Goal: Task Accomplishment & Management: Manage account settings

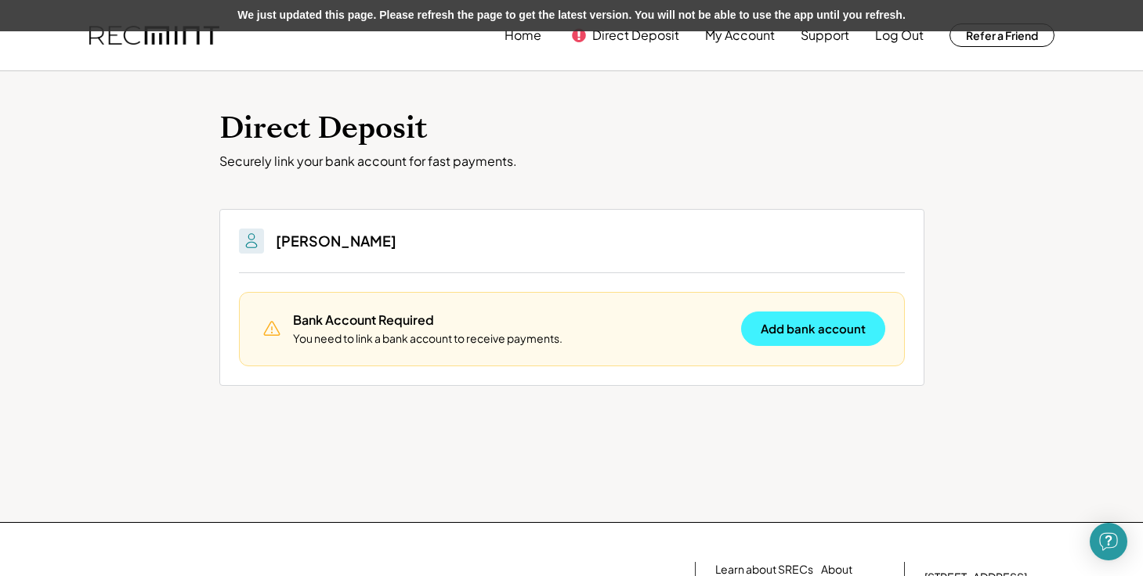
click at [822, 319] on button "Add bank account" at bounding box center [813, 329] width 144 height 34
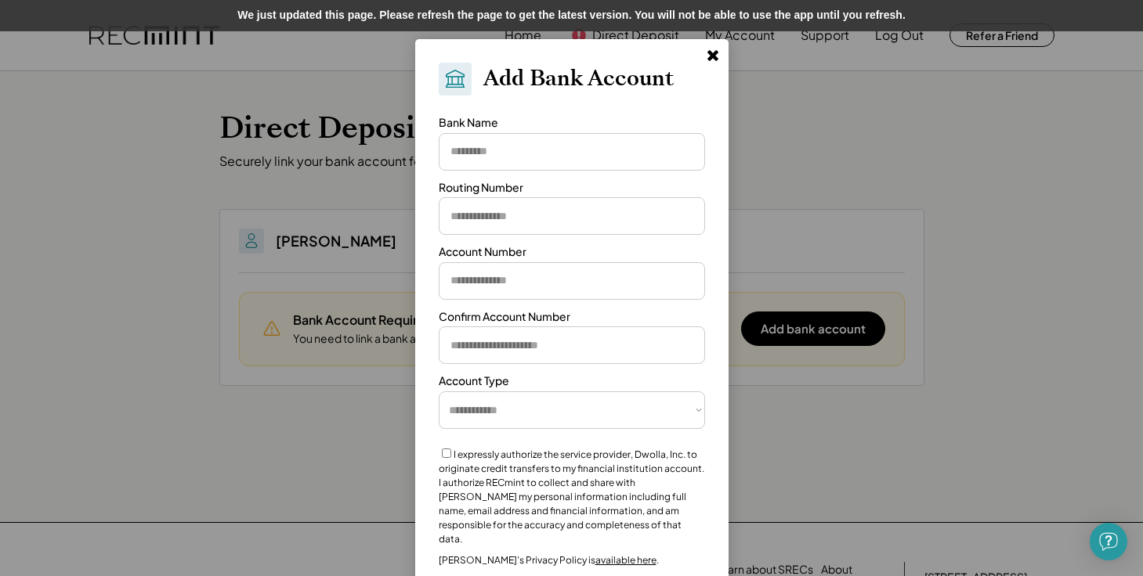
click at [542, 145] on input "input" at bounding box center [572, 152] width 266 height 38
type input "**********"
paste input "*********"
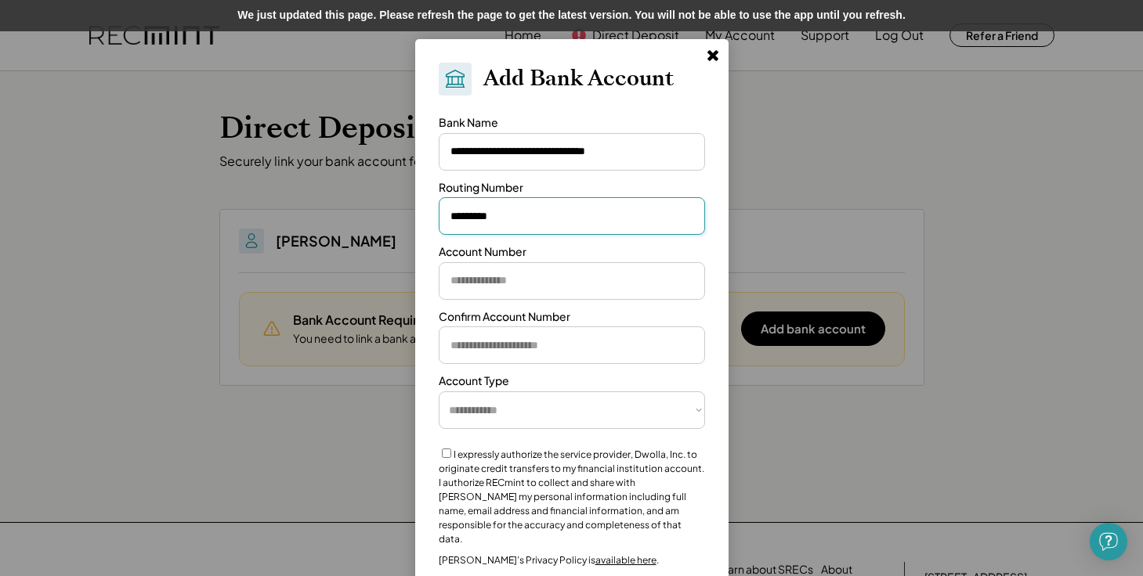
type input "*********"
click at [520, 286] on input "input" at bounding box center [572, 281] width 266 height 38
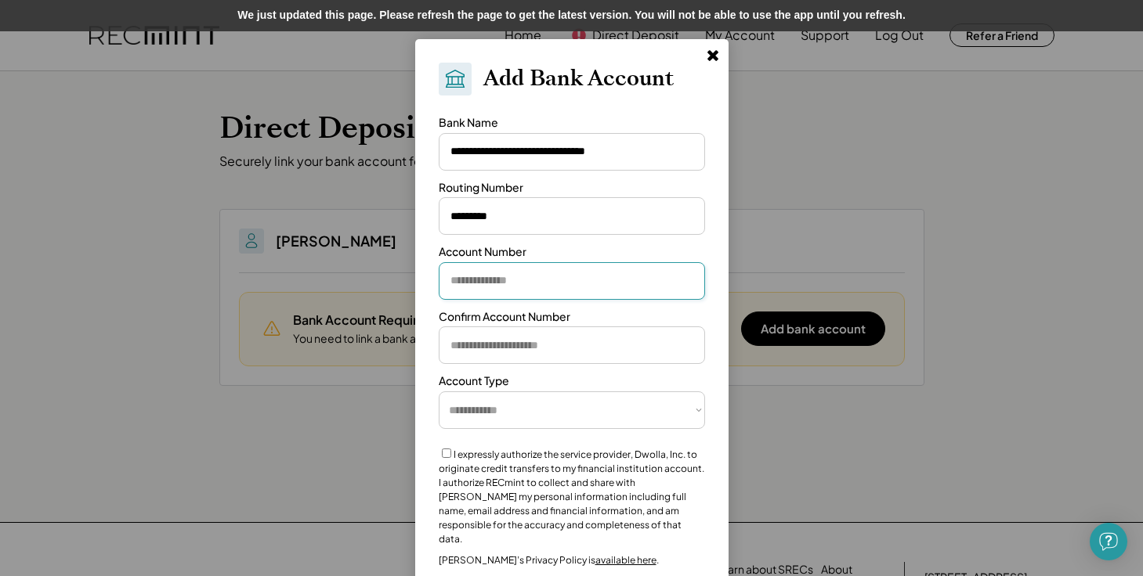
paste input "*********"
type input "*********"
click at [493, 338] on input "input" at bounding box center [572, 346] width 266 height 38
paste input "*********"
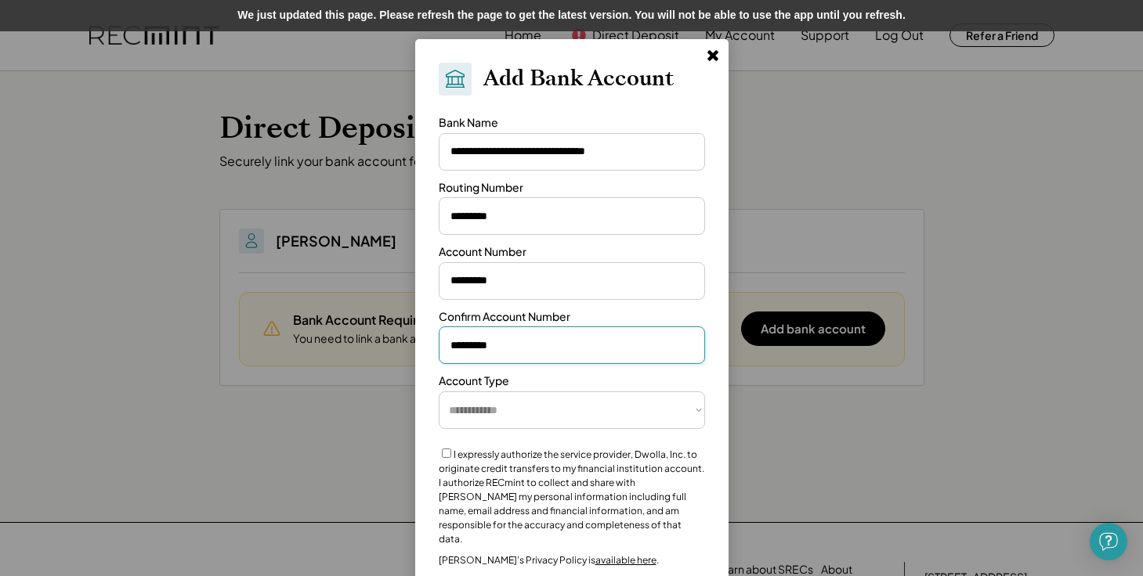
type input "*********"
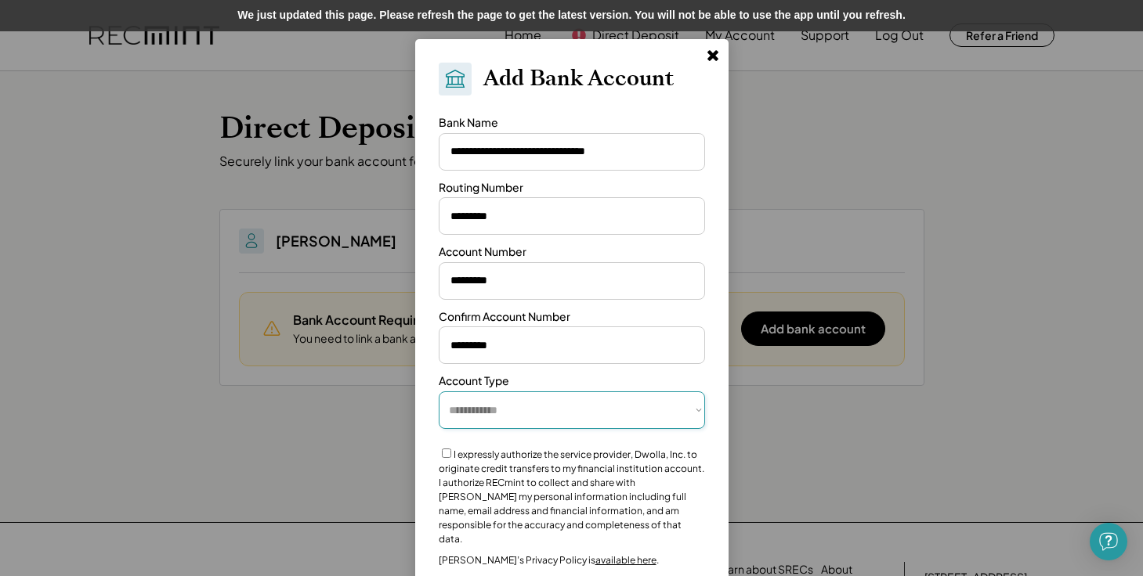
select select "**********"
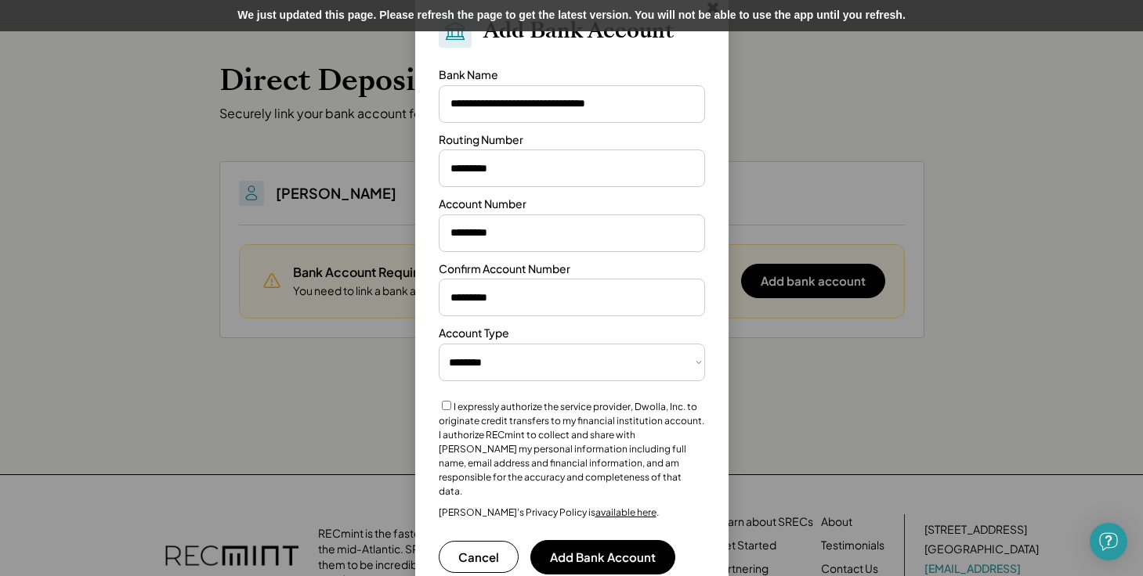
scroll to position [66, 0]
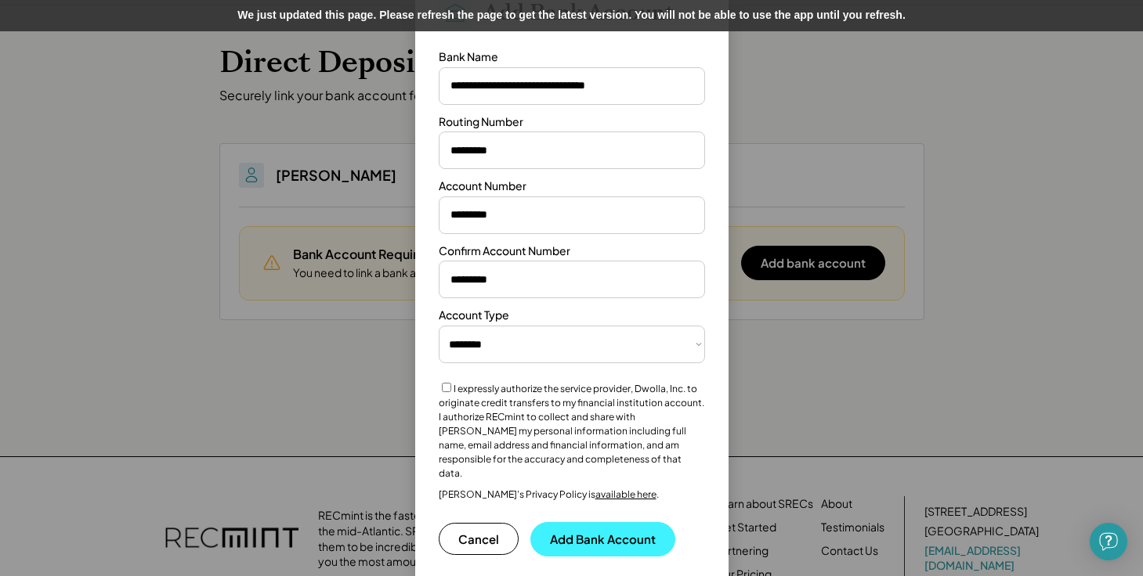
click at [600, 524] on button "Add Bank Account" at bounding box center [602, 539] width 145 height 34
click at [599, 522] on button "Add Bank Account" at bounding box center [602, 539] width 145 height 34
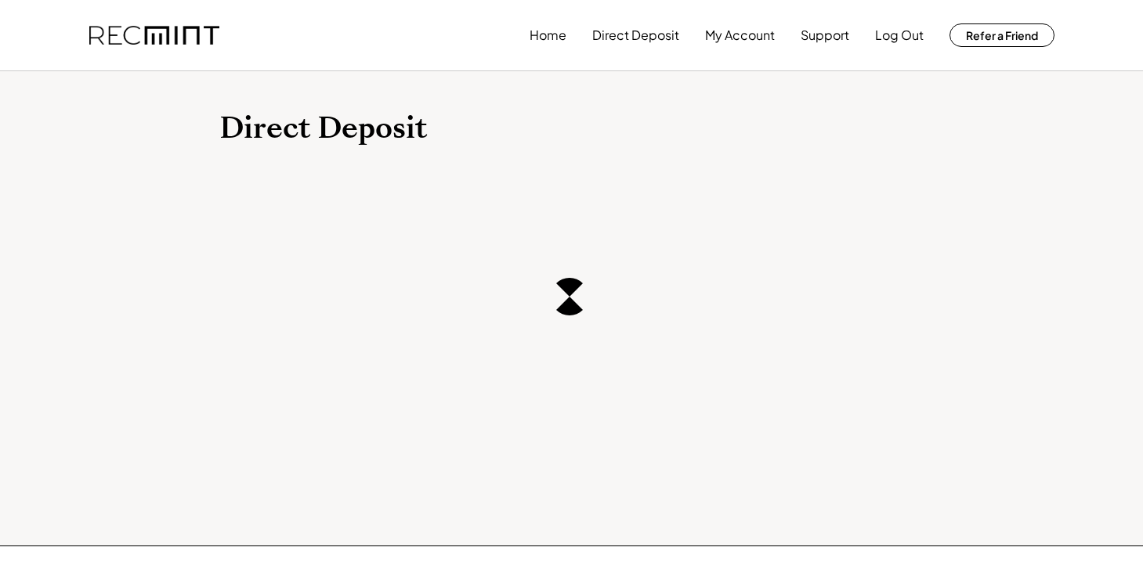
scroll to position [66, 0]
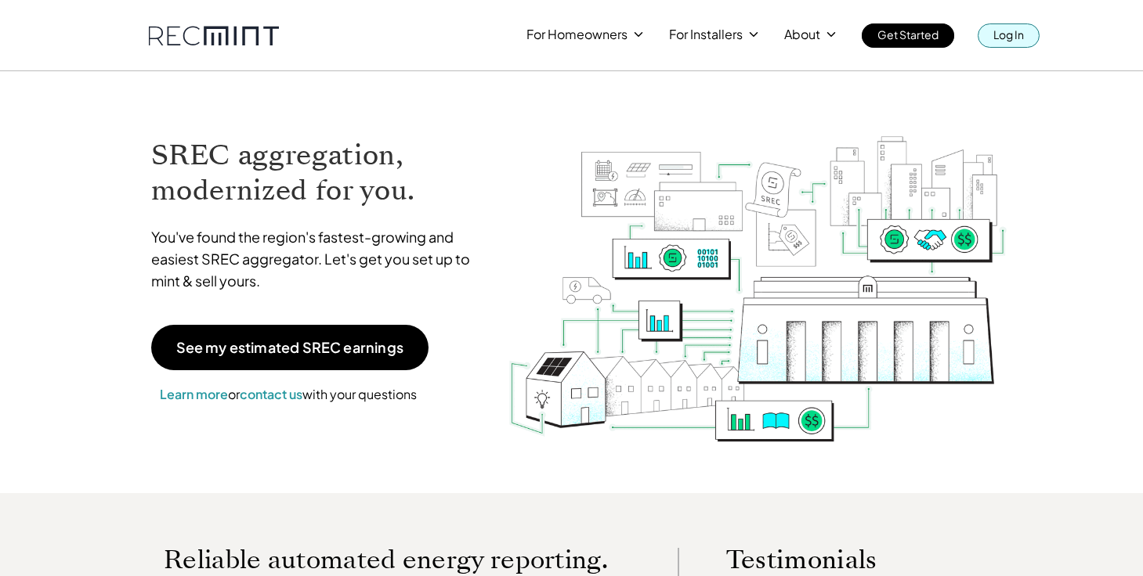
click at [1006, 33] on p "Log In" at bounding box center [1008, 34] width 31 height 22
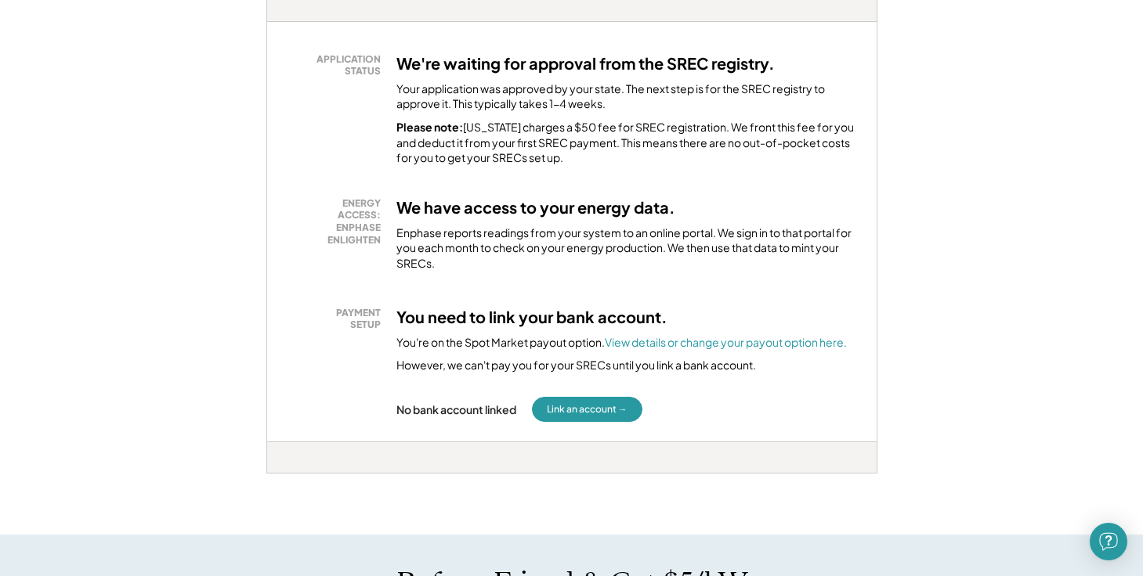
scroll to position [293, 0]
click at [590, 403] on button "Link an account →" at bounding box center [587, 407] width 110 height 25
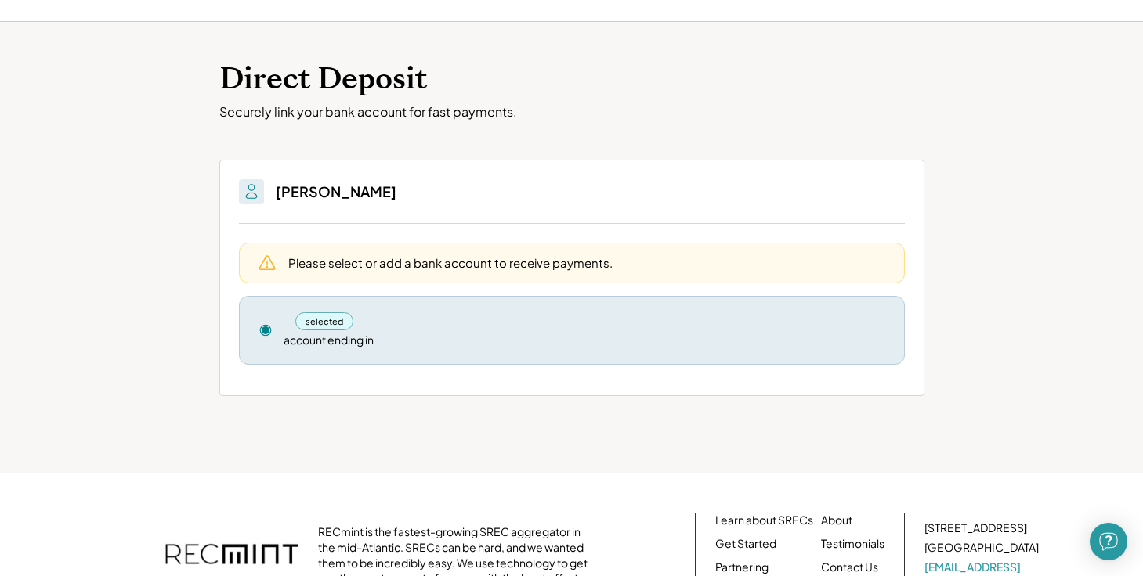
scroll to position [66, 0]
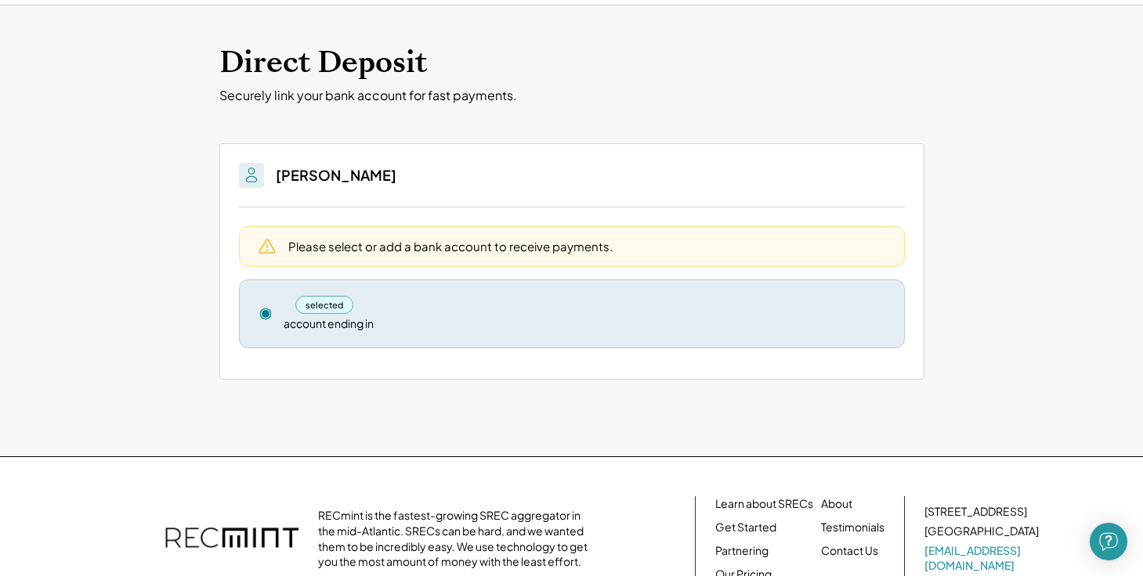
click at [318, 328] on div "account ending in" at bounding box center [328, 324] width 90 height 16
click at [334, 304] on div "selected" at bounding box center [324, 305] width 59 height 18
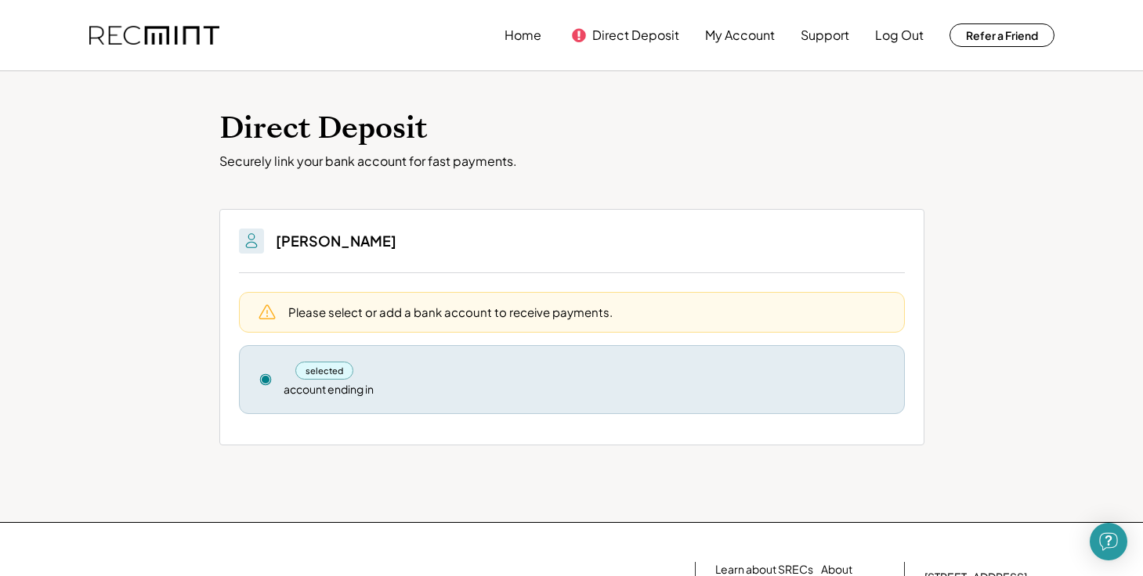
scroll to position [0, 0]
click at [637, 42] on button "Direct Deposit" at bounding box center [635, 35] width 87 height 31
click at [518, 34] on button "Home" at bounding box center [522, 35] width 37 height 31
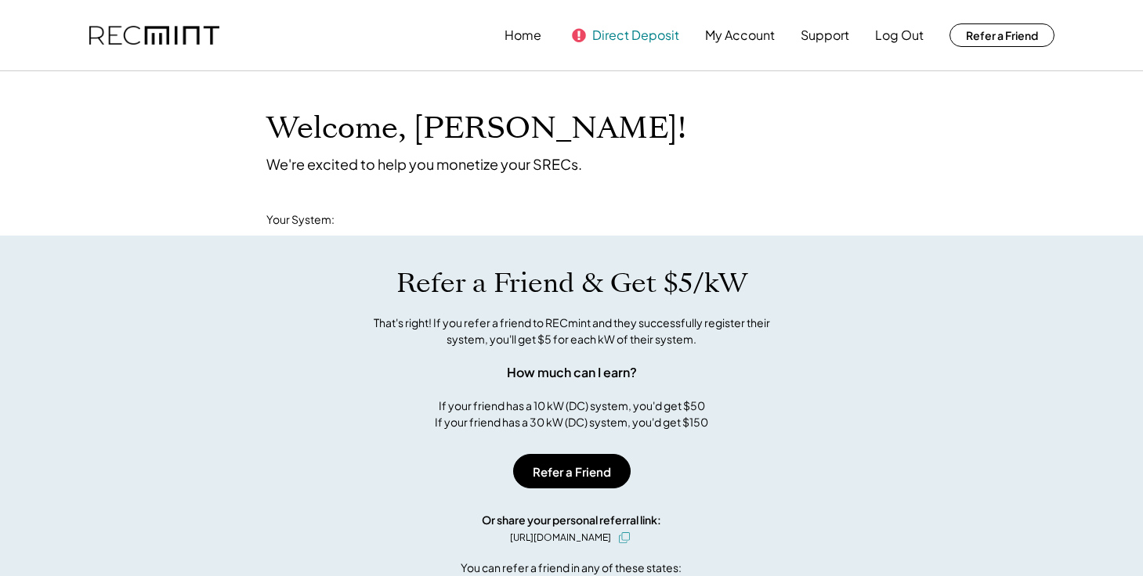
click at [613, 34] on button "Direct Deposit" at bounding box center [635, 35] width 87 height 31
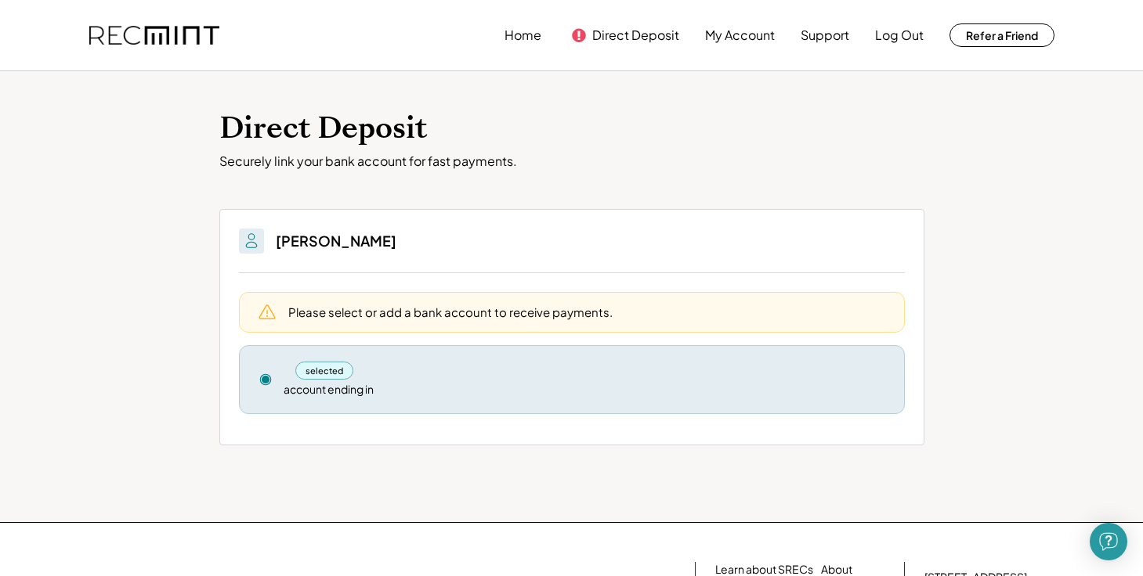
click at [837, 378] on div "selected account ending in" at bounding box center [583, 380] width 601 height 36
click at [754, 33] on button "My Account" at bounding box center [740, 35] width 70 height 31
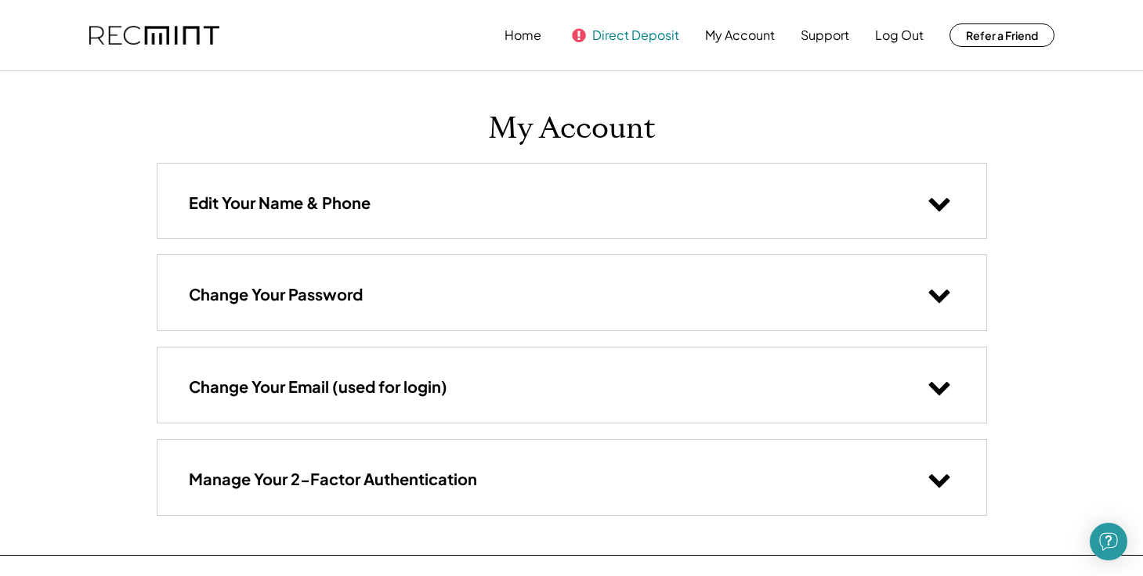
click at [632, 39] on button "Direct Deposit" at bounding box center [635, 35] width 87 height 31
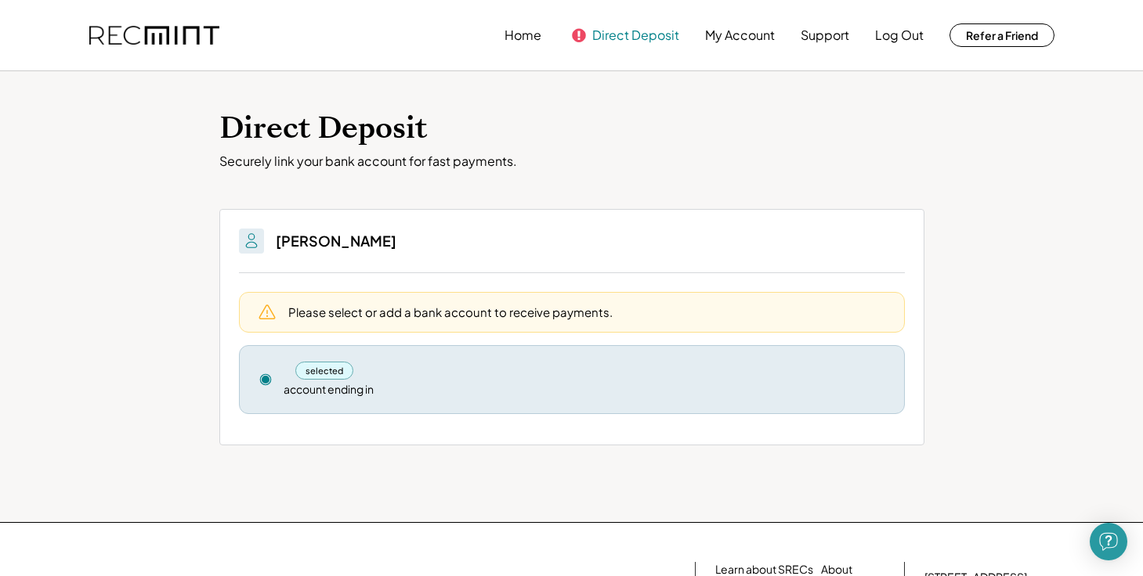
click at [634, 38] on button "Direct Deposit" at bounding box center [635, 35] width 87 height 31
click at [761, 33] on button "My Account" at bounding box center [740, 35] width 70 height 31
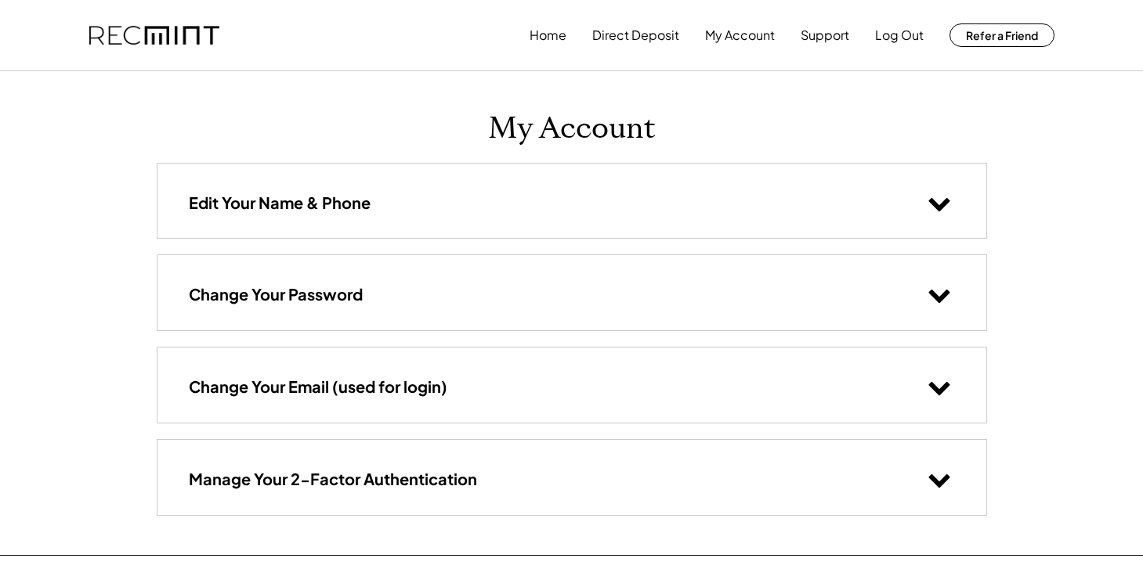
click at [637, 36] on button "Direct Deposit" at bounding box center [635, 35] width 87 height 31
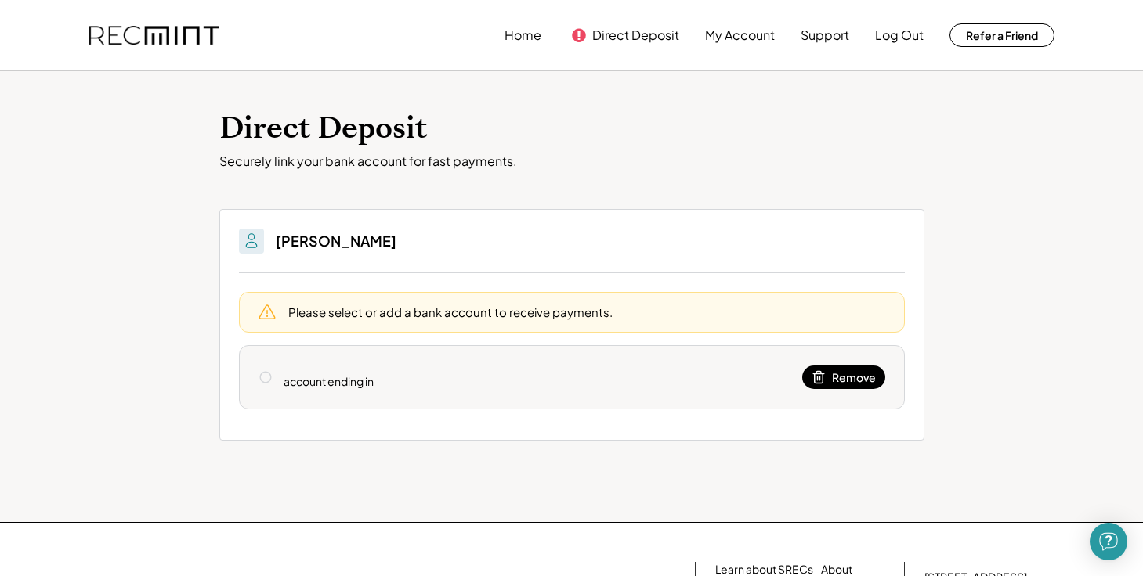
click at [812, 372] on icon at bounding box center [818, 377] width 14 height 14
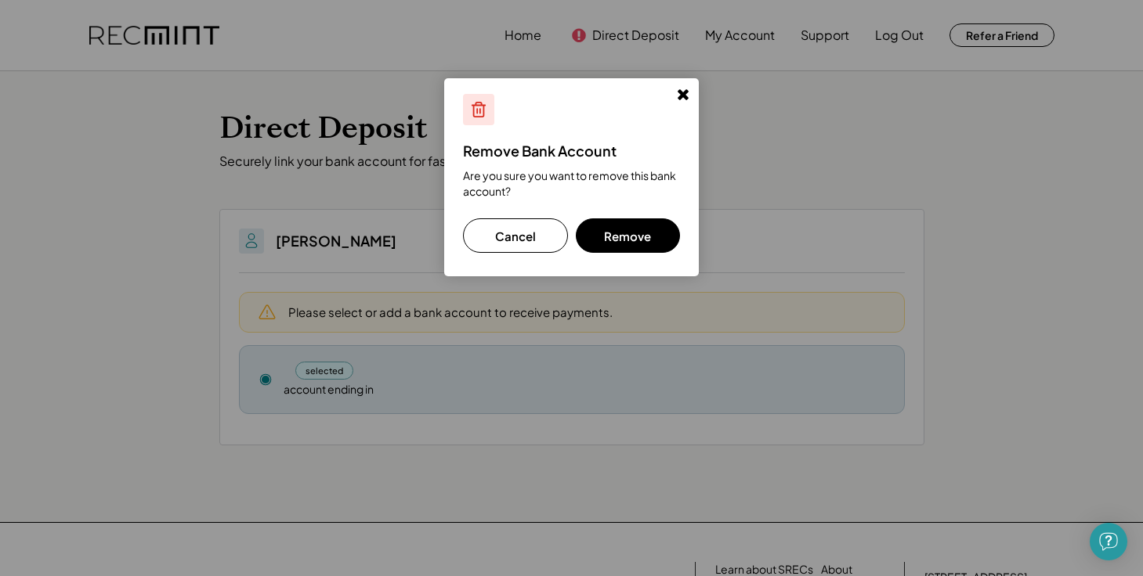
click at [649, 233] on button "Remove" at bounding box center [628, 235] width 105 height 34
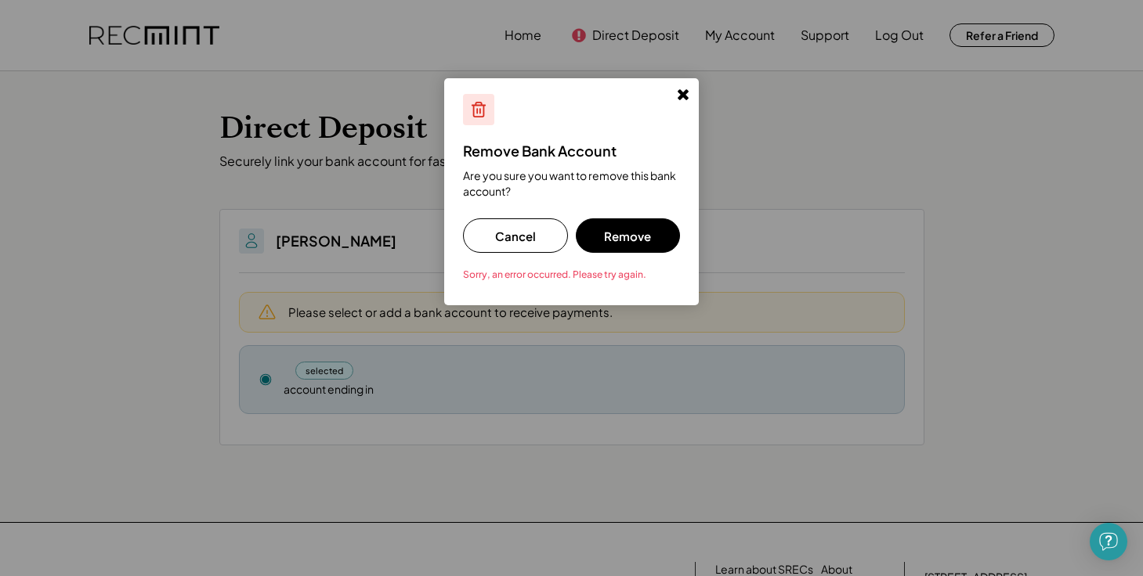
click at [649, 233] on button "Remove" at bounding box center [628, 235] width 105 height 34
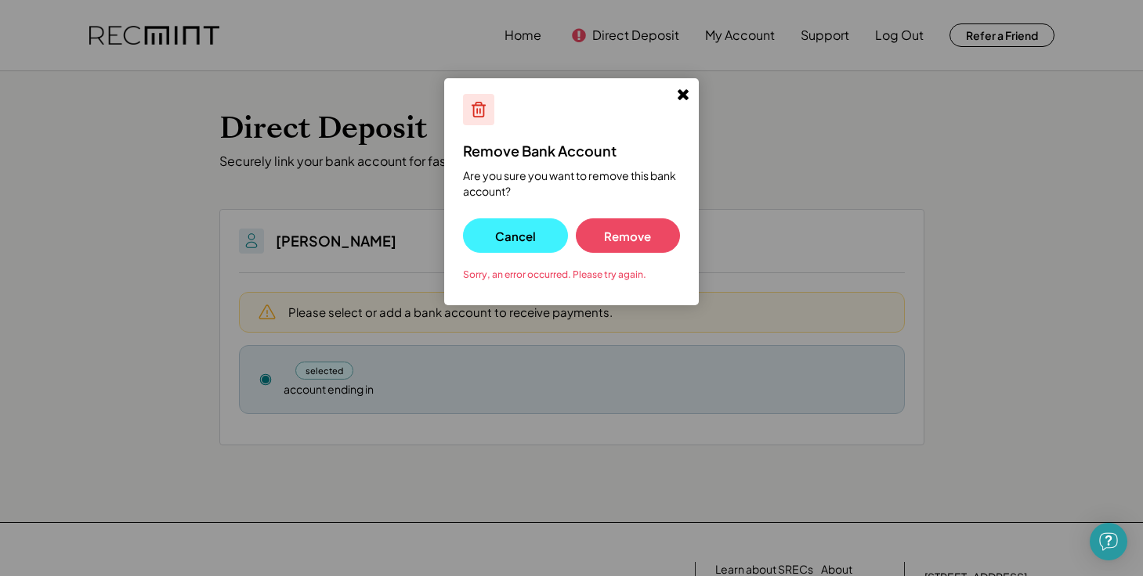
click at [508, 247] on button "Cancel" at bounding box center [515, 235] width 105 height 34
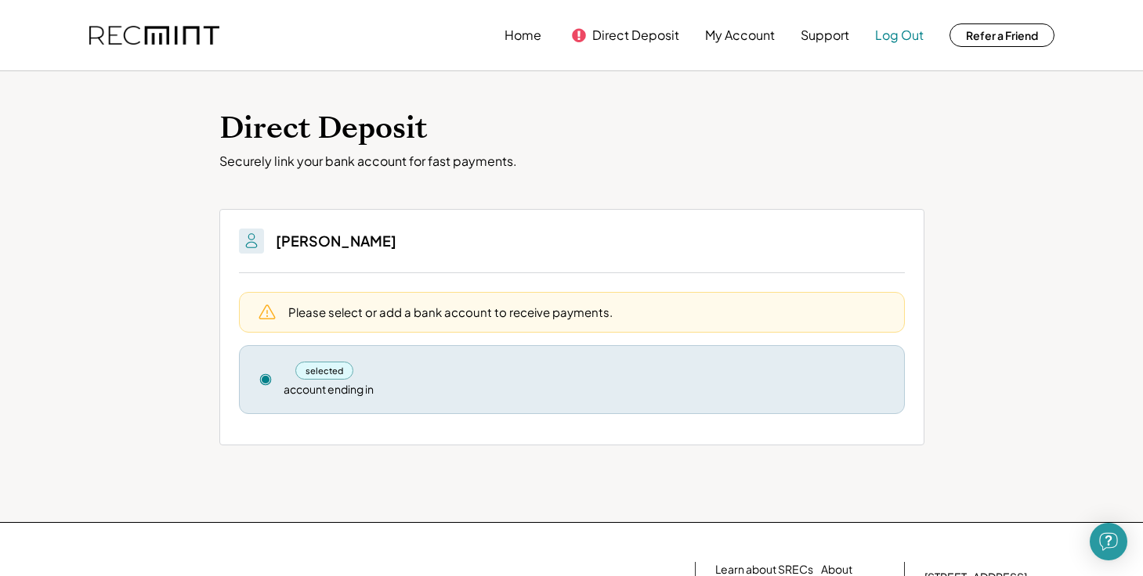
click at [896, 35] on button "Log Out" at bounding box center [899, 35] width 49 height 31
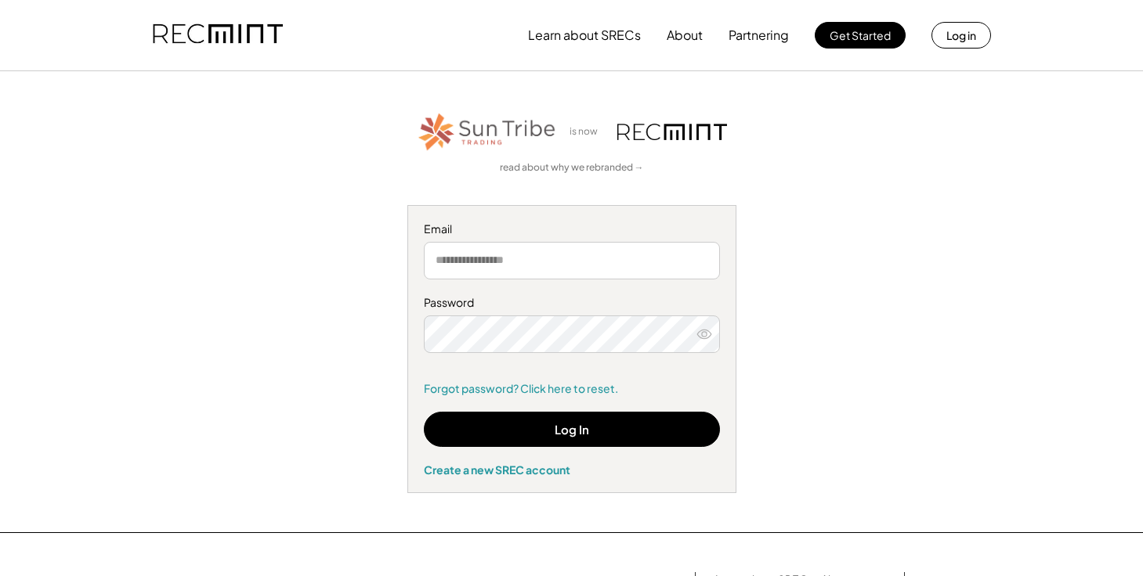
type input "**********"
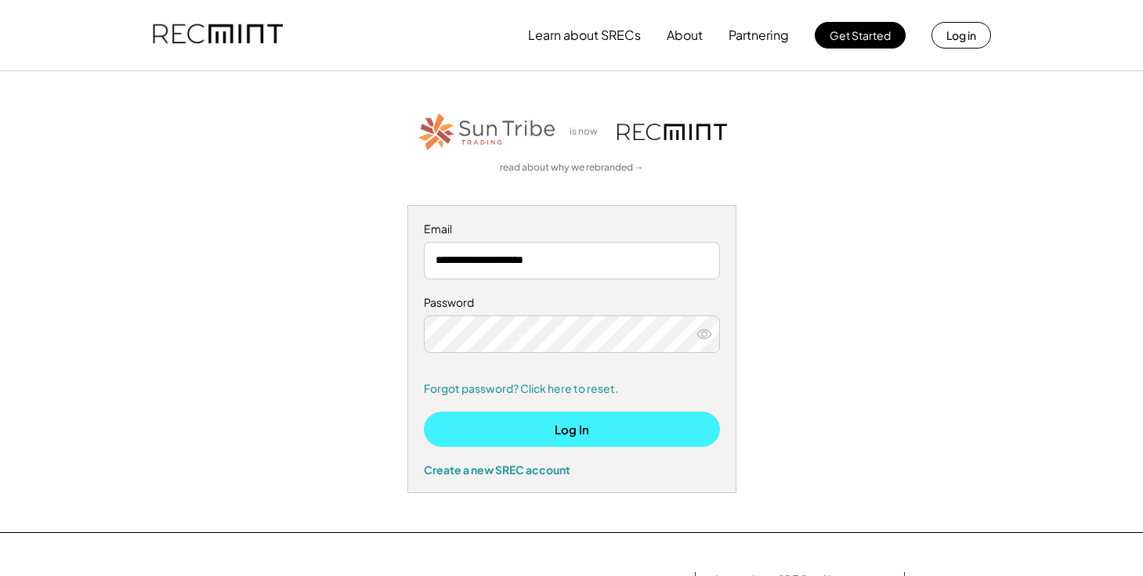
click at [578, 423] on button "Log In" at bounding box center [572, 429] width 296 height 35
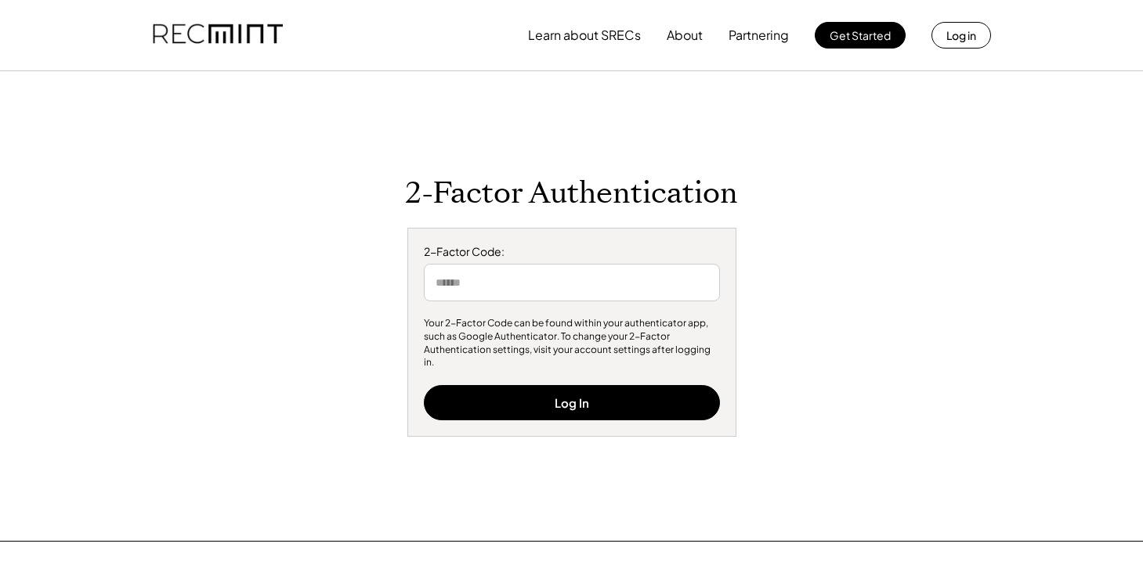
click at [519, 292] on input "input" at bounding box center [572, 283] width 296 height 38
type input "******"
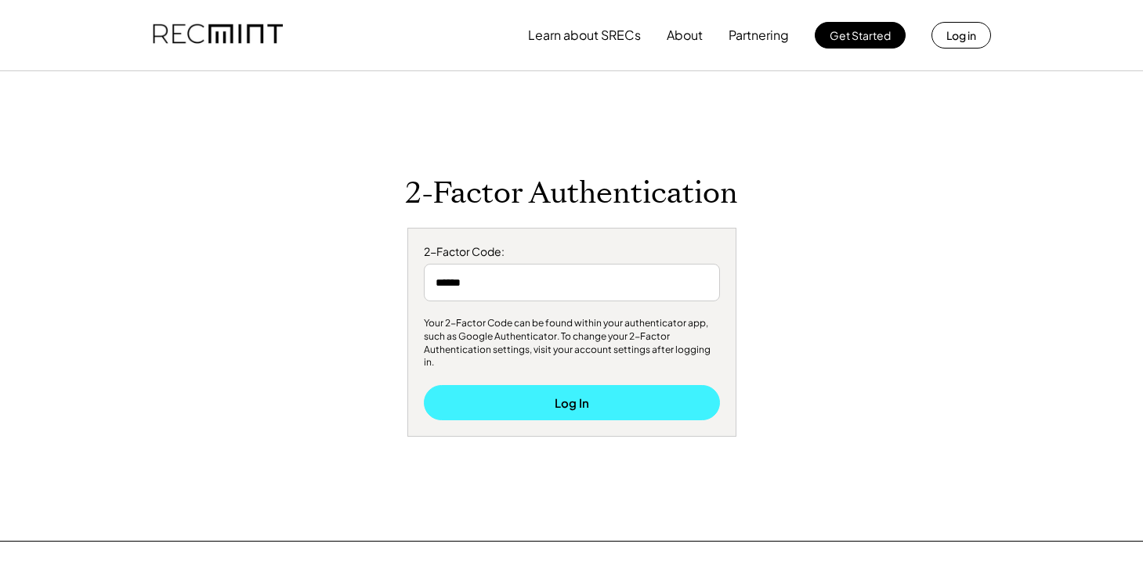
click at [554, 393] on button "Log In" at bounding box center [572, 402] width 296 height 35
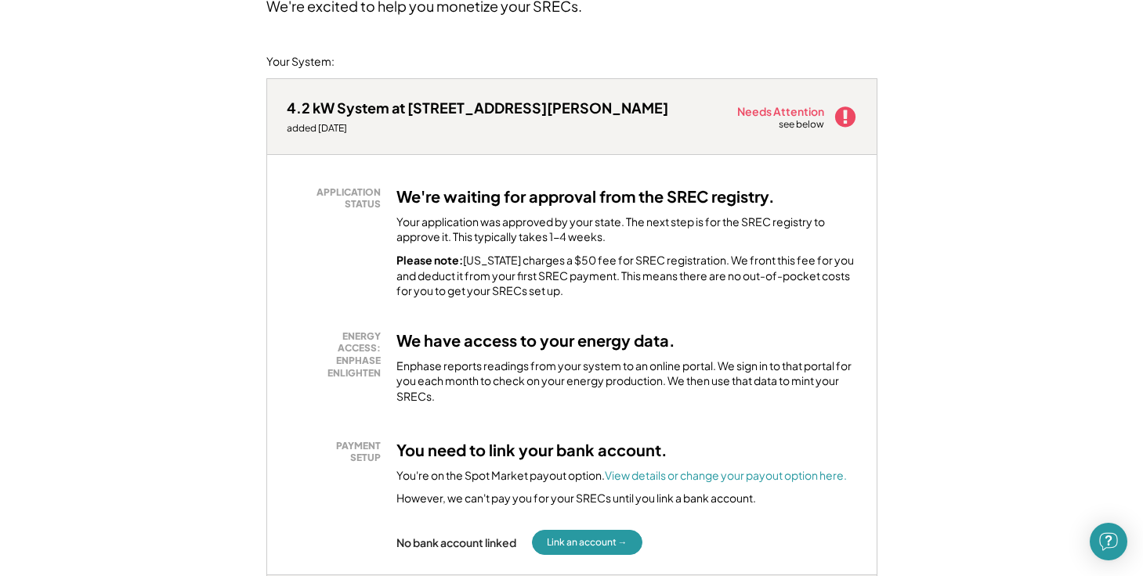
scroll to position [166, 0]
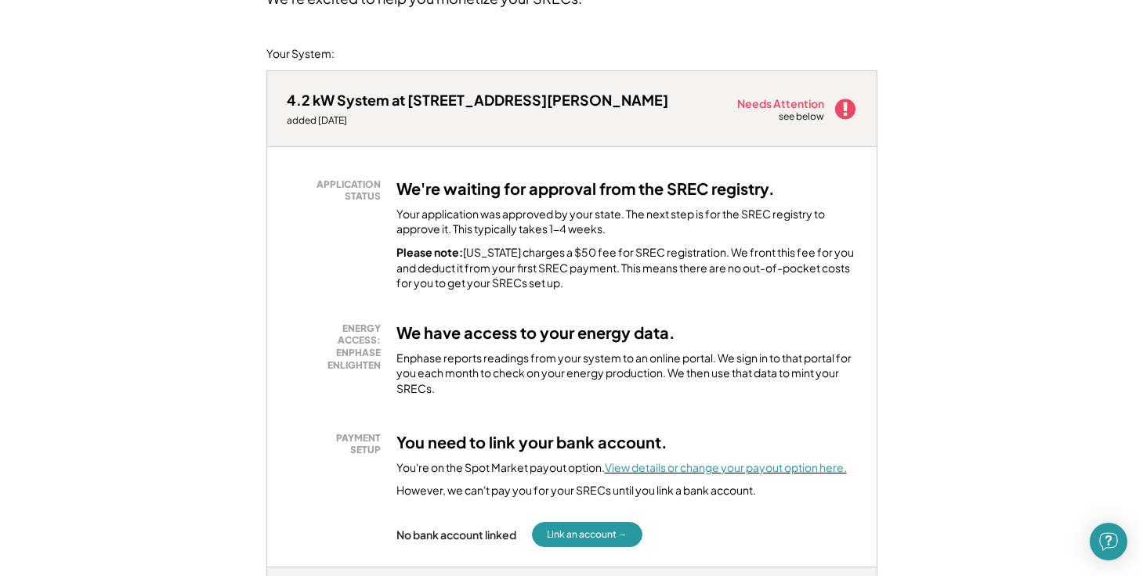
click at [699, 461] on font "View details or change your payout option here." at bounding box center [726, 467] width 242 height 14
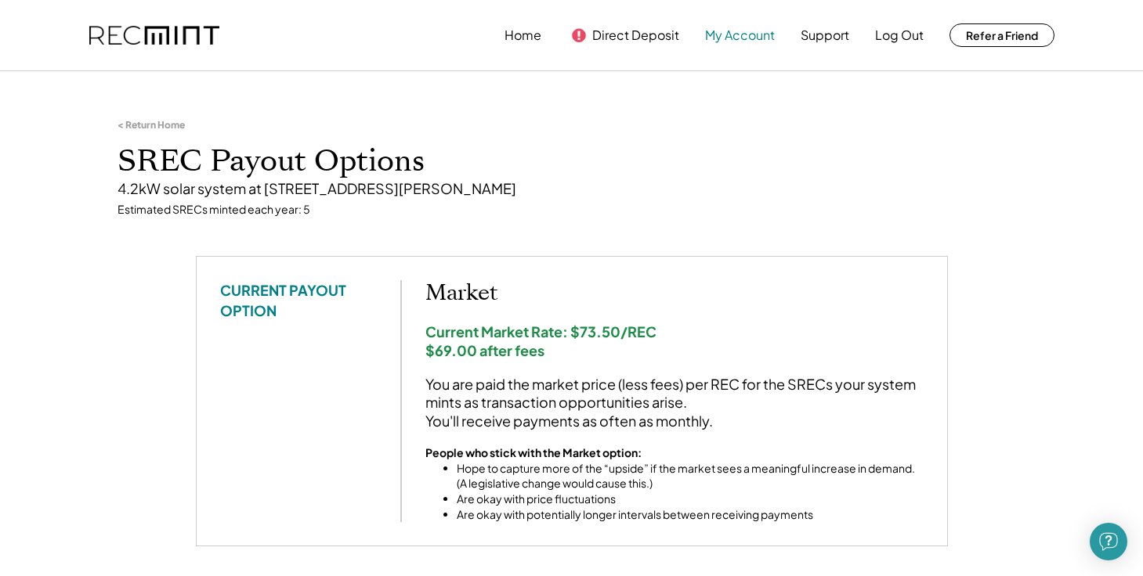
click at [720, 30] on button "My Account" at bounding box center [740, 35] width 70 height 31
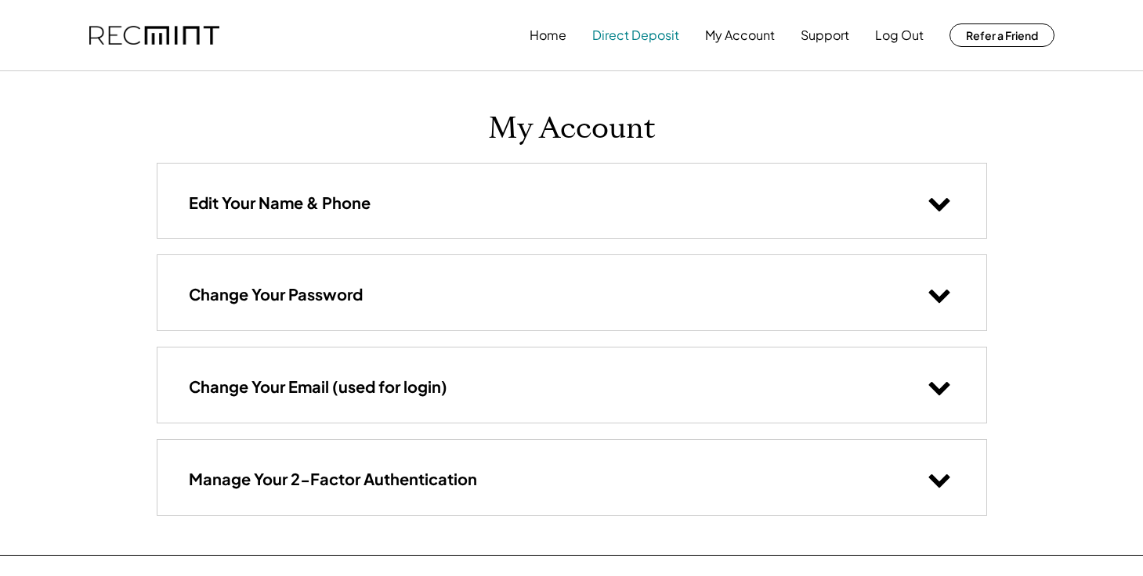
click at [656, 39] on button "Direct Deposit" at bounding box center [635, 35] width 87 height 31
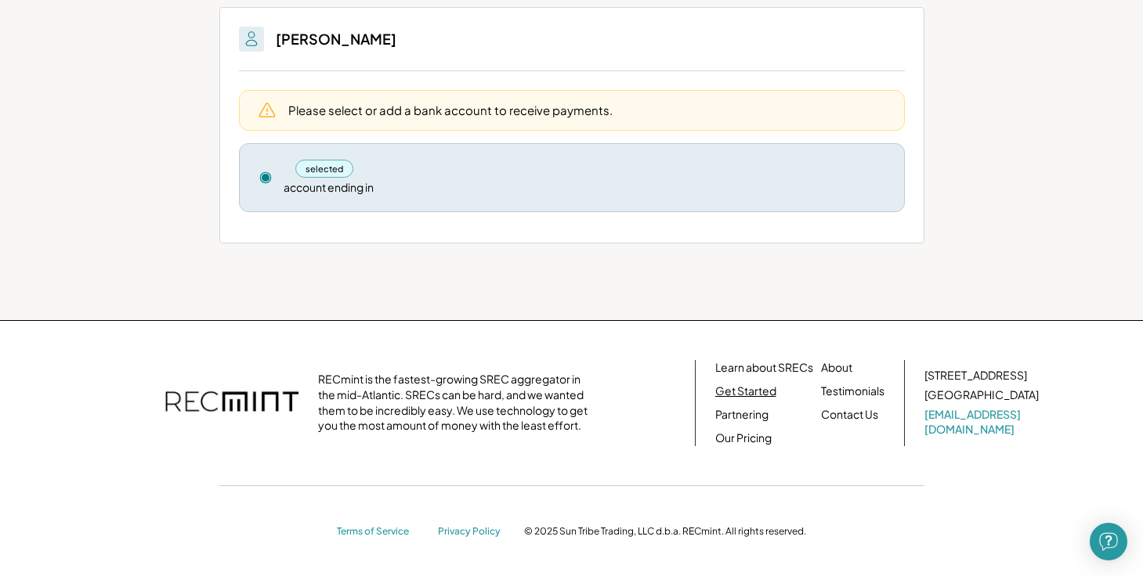
scroll to position [201, 0]
drag, startPoint x: 915, startPoint y: 421, endPoint x: 1028, endPoint y: 437, distance: 114.7
click at [1026, 437] on div "RECmint is the fastest-growing SREC aggregator in the mid-Atlantic. SRECs can b…" at bounding box center [571, 404] width 971 height 86
drag, startPoint x: 1046, startPoint y: 402, endPoint x: 1039, endPoint y: 425, distance: 24.5
click at [1039, 425] on div "[STREET_ADDRESS] [EMAIL_ADDRESS][DOMAIN_NAME]" at bounding box center [990, 403] width 133 height 69
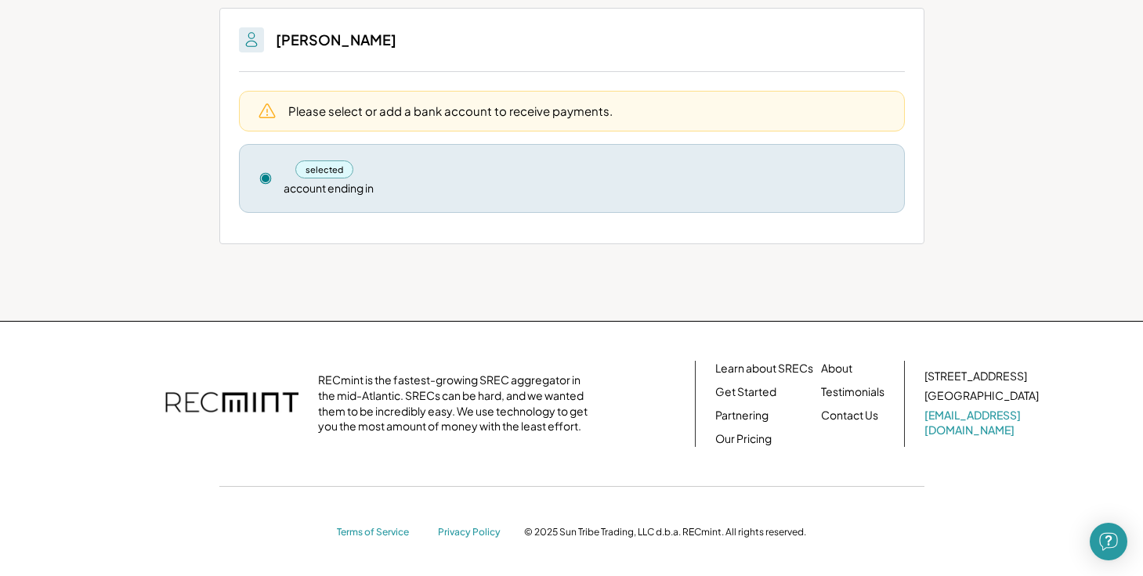
click at [1087, 419] on div "RECmint is the fastest-growing SREC aggregator in the mid-Atlantic. SRECs can b…" at bounding box center [571, 450] width 1143 height 258
drag, startPoint x: 1070, startPoint y: 426, endPoint x: 921, endPoint y: 424, distance: 148.8
click at [921, 424] on div "RECmint is the fastest-growing SREC aggregator in the mid-Atlantic. SRECs can b…" at bounding box center [571, 450] width 1002 height 179
